Goal: Book appointment/travel/reservation

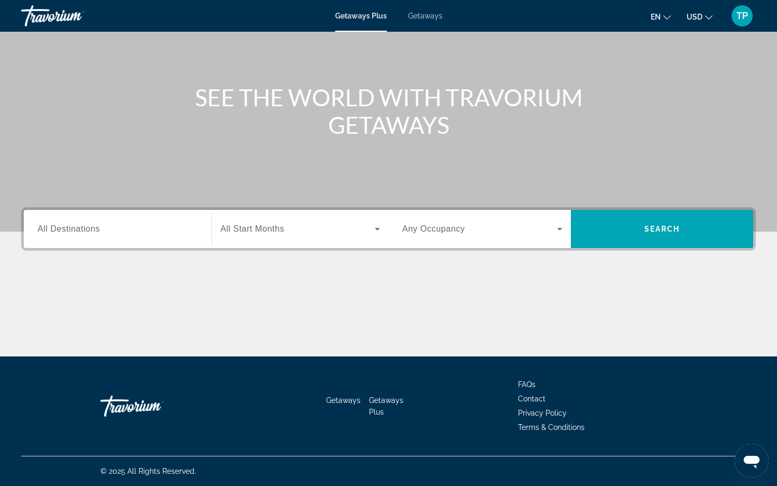
scroll to position [86, 0]
click at [94, 231] on span "All Destinations" at bounding box center [69, 228] width 62 height 9
click at [94, 231] on input "Destination All Destinations" at bounding box center [118, 229] width 160 height 13
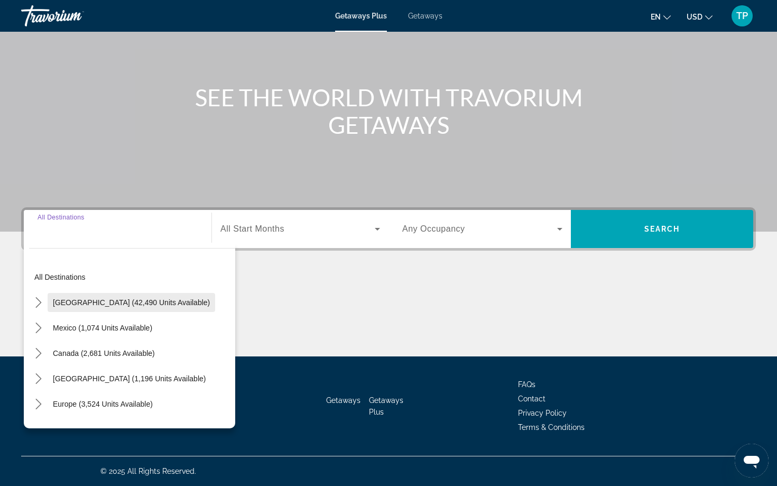
click at [99, 300] on span "[GEOGRAPHIC_DATA] (42,490 units available)" at bounding box center [131, 302] width 157 height 8
type input "**********"
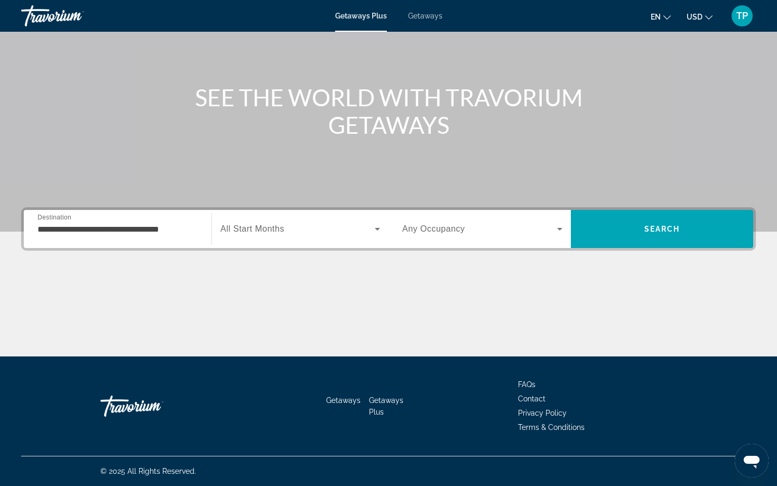
click at [263, 228] on span "All Start Months" at bounding box center [252, 228] width 64 height 9
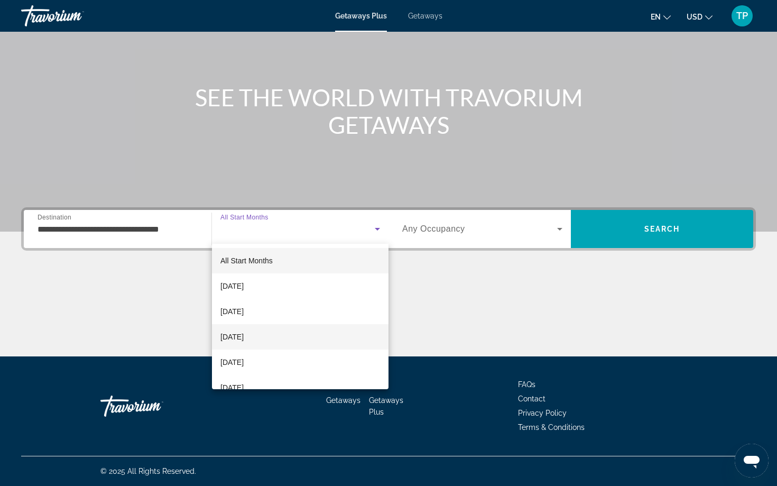
click at [244, 336] on span "[DATE]" at bounding box center [231, 336] width 23 height 13
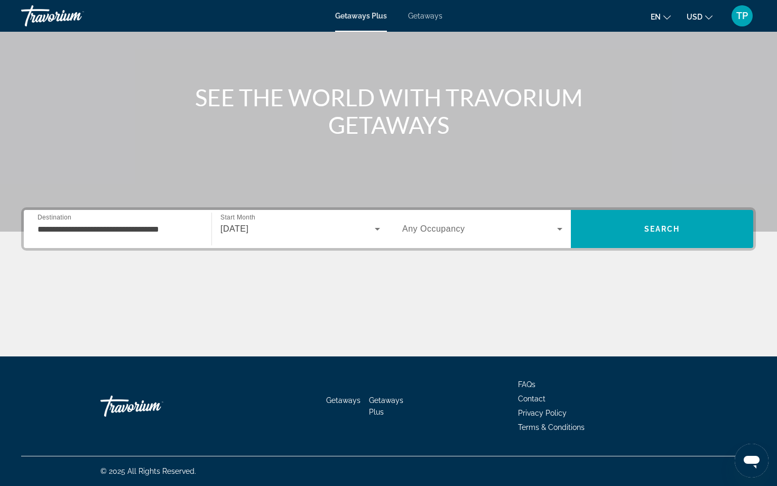
click at [462, 228] on span "Any Occupancy" at bounding box center [433, 228] width 63 height 9
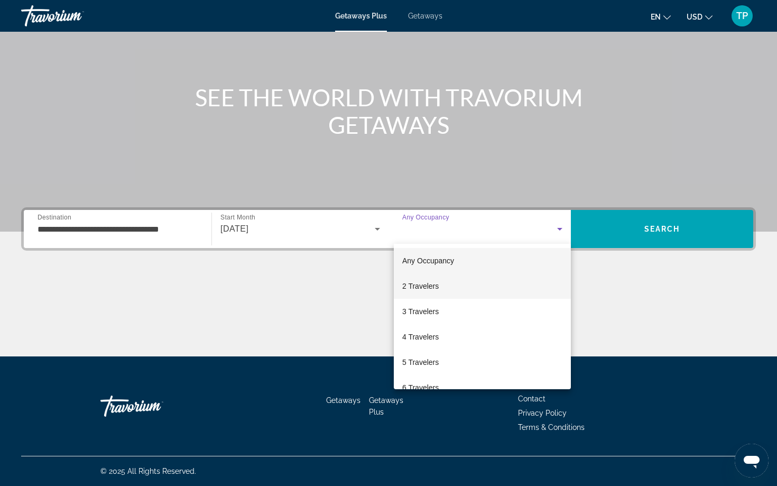
click at [438, 289] on span "2 Travelers" at bounding box center [420, 286] width 36 height 13
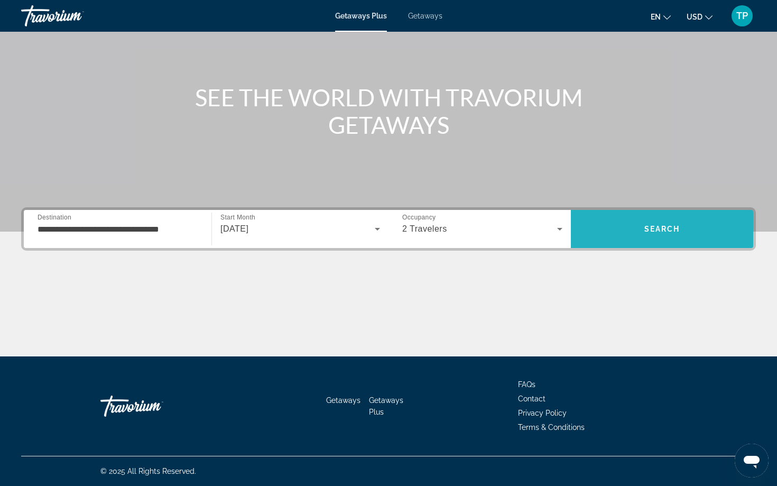
click at [639, 237] on span "Search" at bounding box center [662, 228] width 182 height 25
